Goal: Task Accomplishment & Management: Complete application form

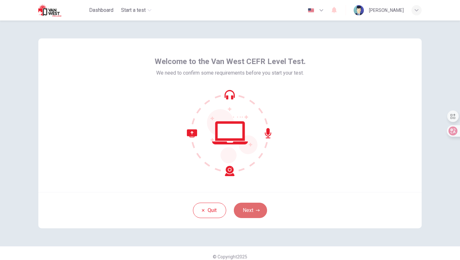
click at [257, 204] on button "Next" at bounding box center [250, 209] width 33 height 15
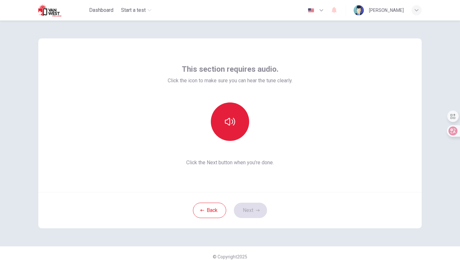
click at [221, 107] on button "button" at bounding box center [230, 121] width 38 height 38
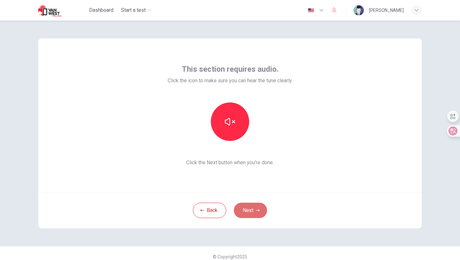
click at [253, 207] on button "Next" at bounding box center [250, 209] width 33 height 15
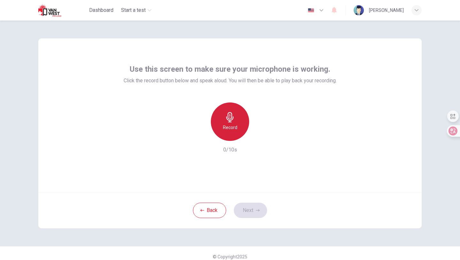
click at [227, 114] on icon "button" at bounding box center [230, 117] width 10 height 10
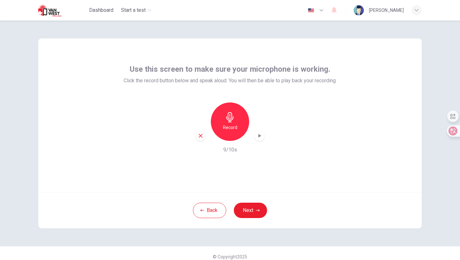
click at [264, 138] on div "Record" at bounding box center [230, 121] width 69 height 38
click at [259, 136] on icon "button" at bounding box center [260, 136] width 3 height 4
click at [261, 210] on button "Next" at bounding box center [250, 209] width 33 height 15
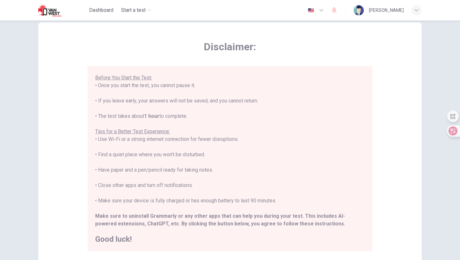
scroll to position [25, 0]
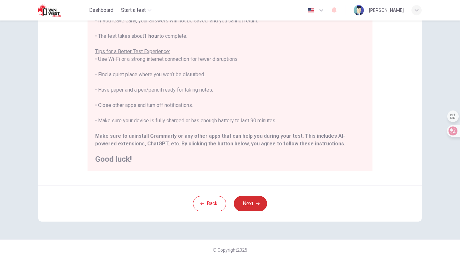
click at [245, 201] on button "Next" at bounding box center [250, 203] width 33 height 15
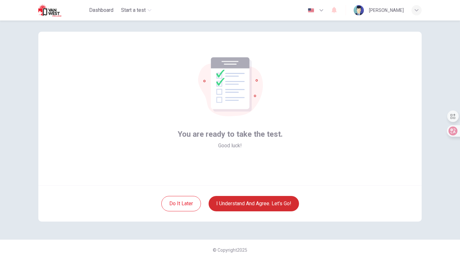
scroll to position [7, 0]
click at [251, 205] on button "I understand and agree. Let’s go!" at bounding box center [254, 203] width 90 height 15
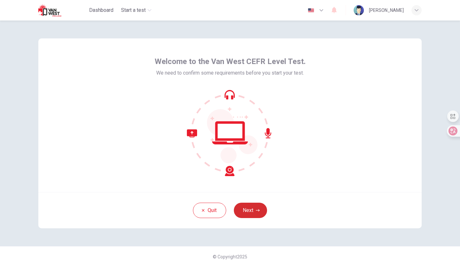
click at [245, 208] on button "Next" at bounding box center [250, 209] width 33 height 15
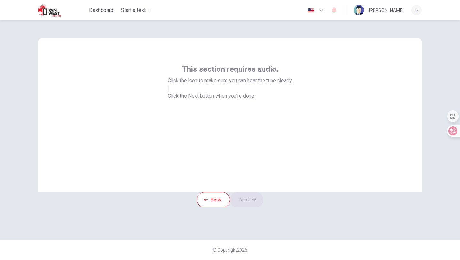
click at [169, 91] on button "button" at bounding box center [168, 88] width 1 height 6
click at [248, 207] on button "Next" at bounding box center [246, 199] width 33 height 15
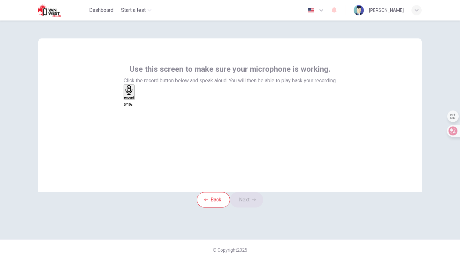
click at [134, 99] on div "Record" at bounding box center [129, 92] width 10 height 14
click at [131, 115] on div "Stop" at bounding box center [127, 110] width 6 height 51
click at [137, 98] on icon "button" at bounding box center [137, 98] width 0 height 0
click at [254, 207] on button "Next" at bounding box center [246, 199] width 33 height 15
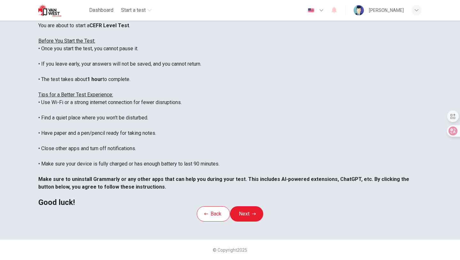
scroll to position [96, 0]
click at [260, 206] on button "Next" at bounding box center [246, 213] width 33 height 15
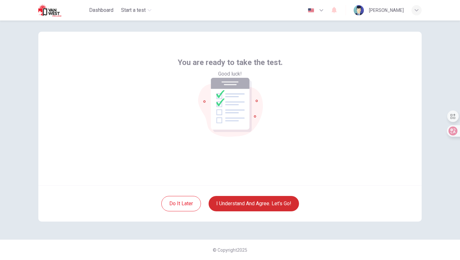
scroll to position [7, 0]
click at [259, 206] on button "I understand and agree. Let’s go!" at bounding box center [254, 203] width 90 height 15
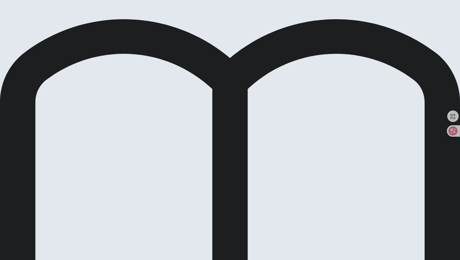
scroll to position [14, 0]
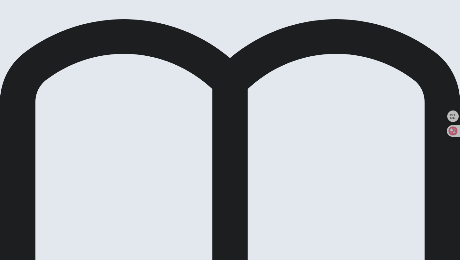
scroll to position [10, 0]
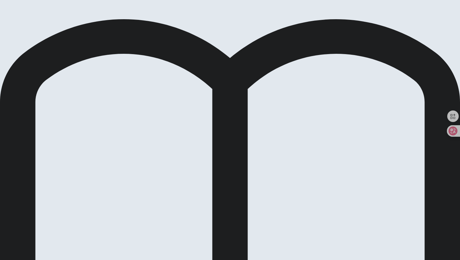
scroll to position [14, 0]
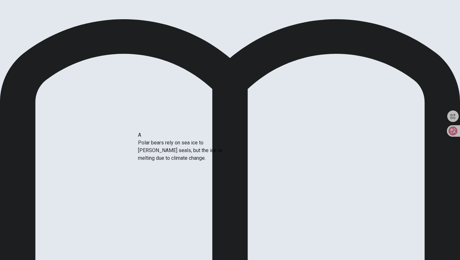
drag, startPoint x: 98, startPoint y: 145, endPoint x: 195, endPoint y: 146, distance: 97.2
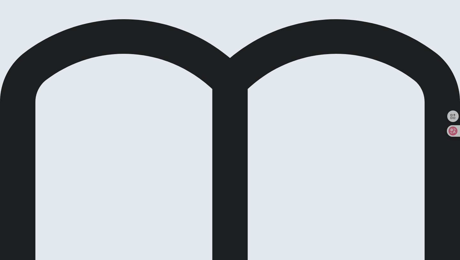
scroll to position [127, 0]
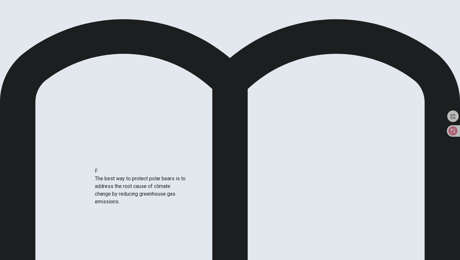
drag, startPoint x: 113, startPoint y: 182, endPoint x: 147, endPoint y: 181, distance: 34.9
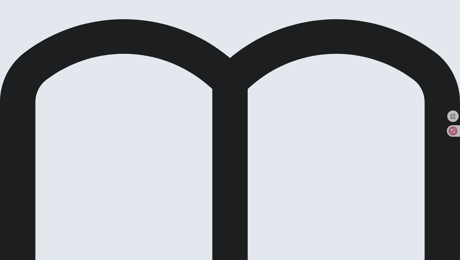
scroll to position [92, 0]
drag, startPoint x: 98, startPoint y: 179, endPoint x: 243, endPoint y: 178, distance: 144.2
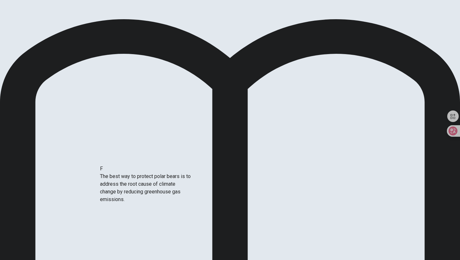
scroll to position [5, 0]
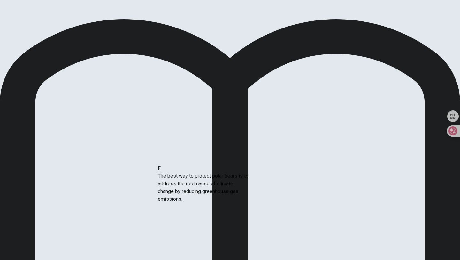
drag, startPoint x: 106, startPoint y: 179, endPoint x: 213, endPoint y: 179, distance: 106.8
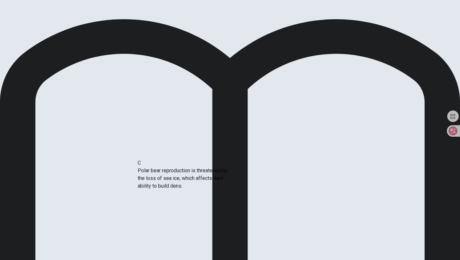
drag, startPoint x: 105, startPoint y: 148, endPoint x: 204, endPoint y: 183, distance: 104.6
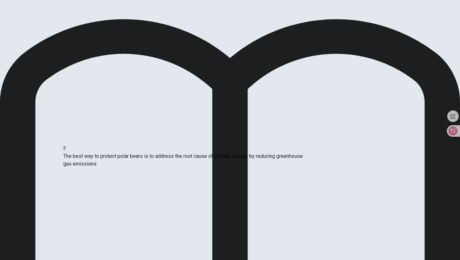
drag, startPoint x: 183, startPoint y: 186, endPoint x: 81, endPoint y: 160, distance: 105.1
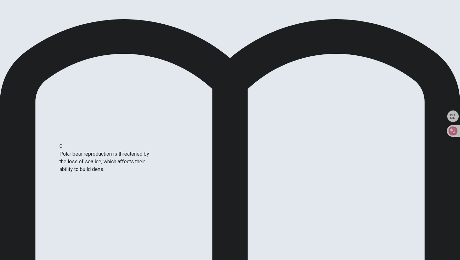
drag, startPoint x: 96, startPoint y: 168, endPoint x: 107, endPoint y: 168, distance: 11.2
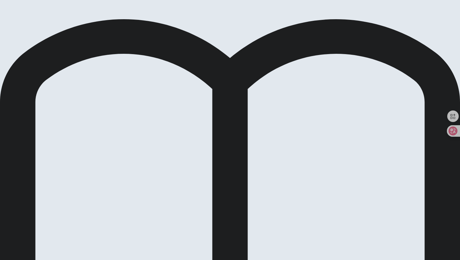
scroll to position [49, 0]
drag, startPoint x: 105, startPoint y: 176, endPoint x: 101, endPoint y: 168, distance: 9.0
drag, startPoint x: 80, startPoint y: 138, endPoint x: 198, endPoint y: 162, distance: 120.2
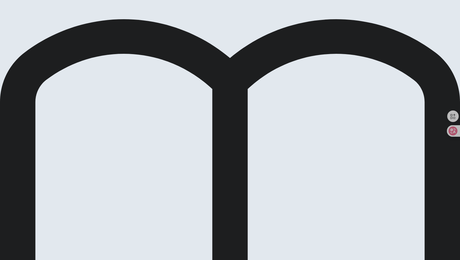
scroll to position [63, 0]
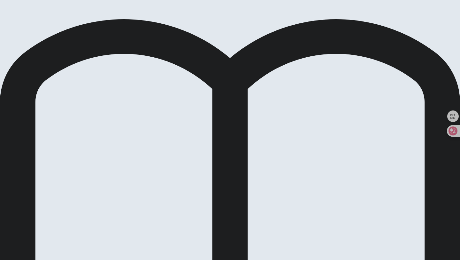
drag, startPoint x: 84, startPoint y: 123, endPoint x: 178, endPoint y: 125, distance: 94.6
drag, startPoint x: 91, startPoint y: 172, endPoint x: 110, endPoint y: 162, distance: 21.7
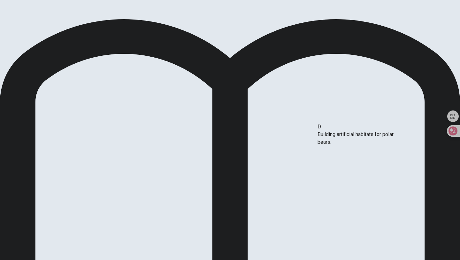
drag, startPoint x: 92, startPoint y: 149, endPoint x: 360, endPoint y: 136, distance: 268.2
drag, startPoint x: 113, startPoint y: 204, endPoint x: 130, endPoint y: 211, distance: 19.1
drag, startPoint x: 95, startPoint y: 202, endPoint x: 386, endPoint y: 176, distance: 292.7
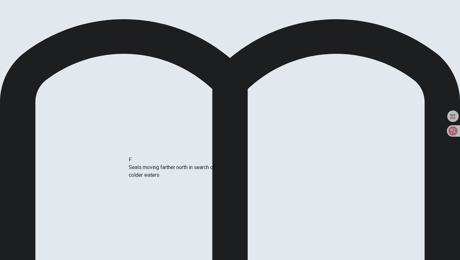
drag, startPoint x: 97, startPoint y: 200, endPoint x: 178, endPoint y: 170, distance: 86.4
drag, startPoint x: 314, startPoint y: 152, endPoint x: 81, endPoint y: 160, distance: 233.2
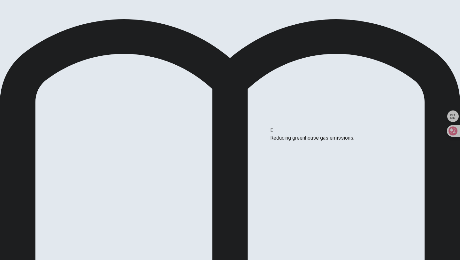
drag, startPoint x: 79, startPoint y: 191, endPoint x: 300, endPoint y: 144, distance: 226.3
drag, startPoint x: 76, startPoint y: 160, endPoint x: 209, endPoint y: 160, distance: 133.3
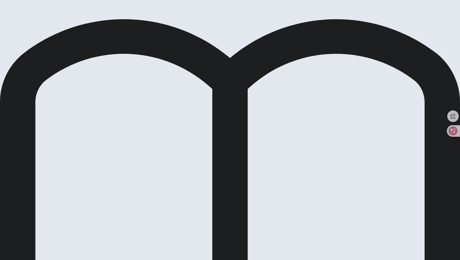
drag, startPoint x: 342, startPoint y: 97, endPoint x: 350, endPoint y: 109, distance: 15.0
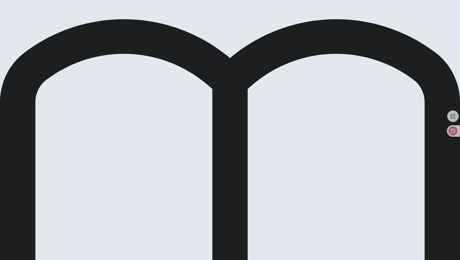
scroll to position [40, 0]
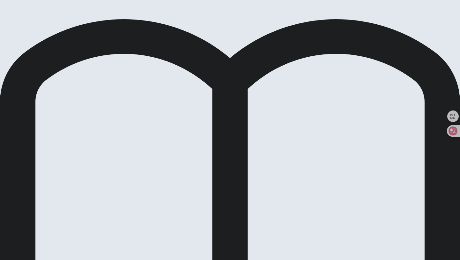
scroll to position [9, 0]
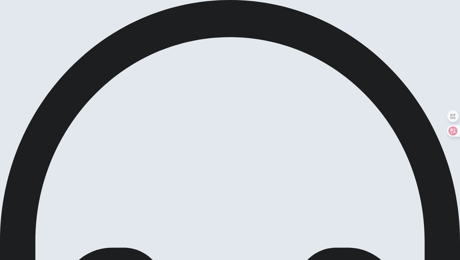
scroll to position [30, 0]
drag, startPoint x: 309, startPoint y: 22, endPoint x: 305, endPoint y: 22, distance: 3.8
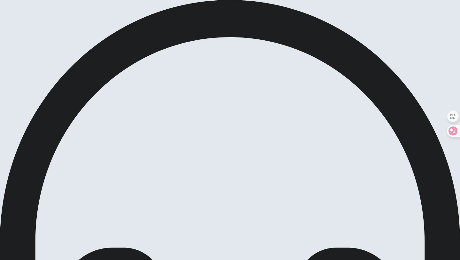
click at [288, 17] on span at bounding box center [288, 17] width 0 height 0
type input "1"
drag, startPoint x: 305, startPoint y: 22, endPoint x: 316, endPoint y: 21, distance: 10.9
click at [288, 17] on span at bounding box center [288, 17] width 0 height 0
